Goal: Find specific page/section: Find specific page/section

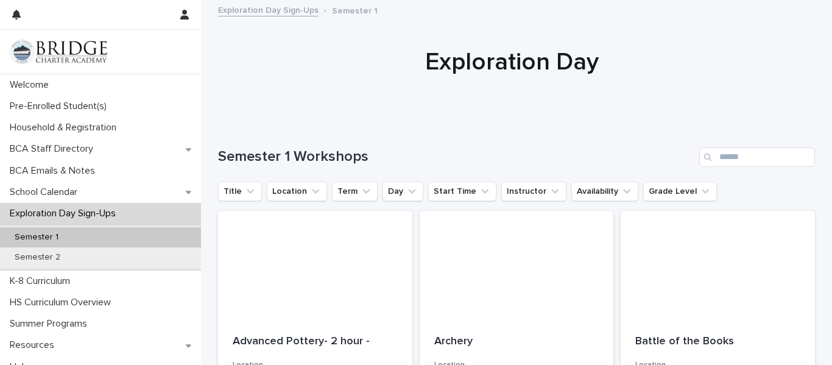
click at [110, 45] on link at bounding box center [101, 52] width 182 height 24
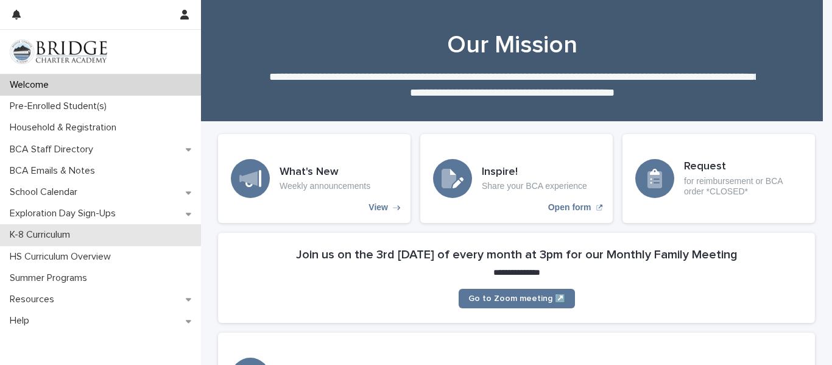
click at [85, 235] on div "K-8 Curriculum" at bounding box center [100, 234] width 201 height 21
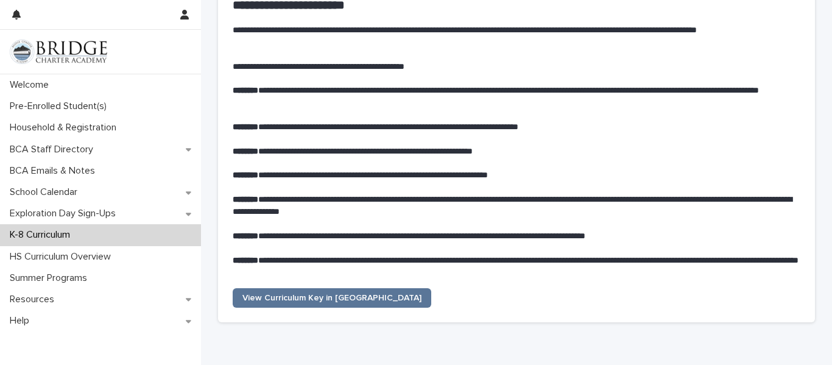
scroll to position [122, 0]
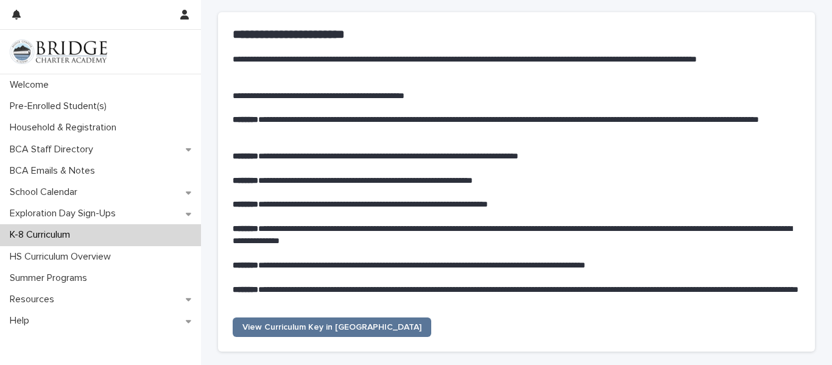
click at [77, 23] on div at bounding box center [90, 14] width 157 height 29
click at [83, 45] on img at bounding box center [58, 52] width 97 height 24
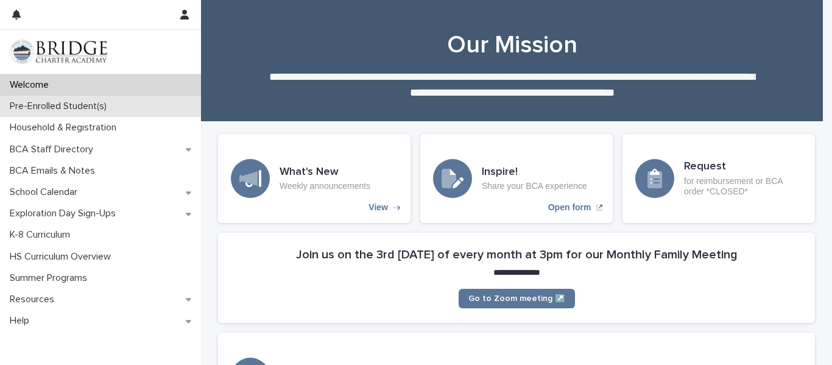
click at [71, 104] on p "Pre-Enrolled Student(s)" at bounding box center [61, 107] width 112 height 12
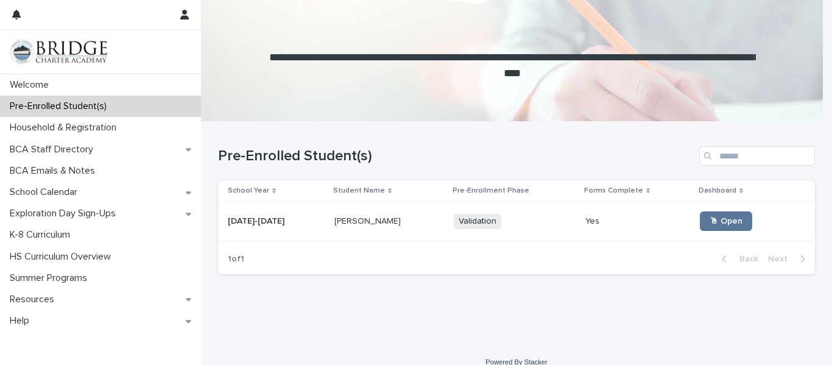
click at [340, 219] on p "[PERSON_NAME]" at bounding box center [369, 220] width 69 height 13
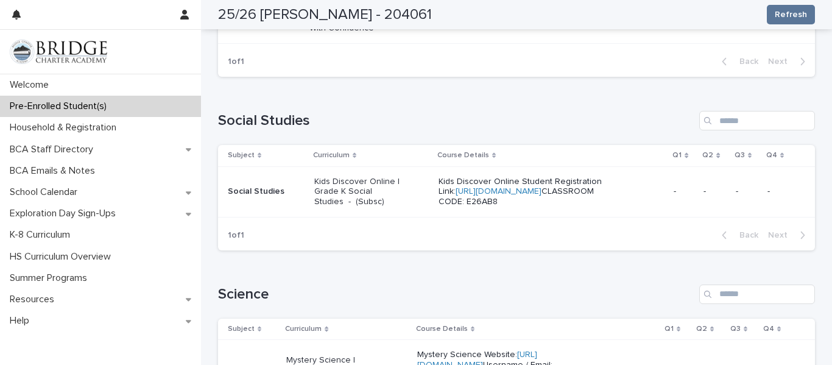
scroll to position [578, 0]
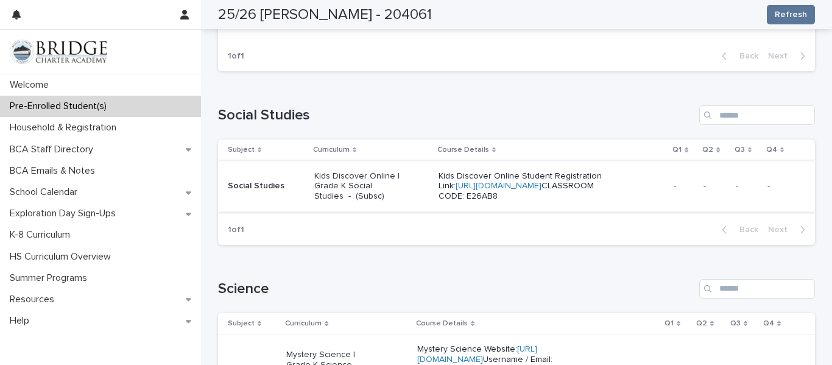
click at [468, 187] on link "[URL][DOMAIN_NAME]" at bounding box center [499, 186] width 86 height 9
